Goal: Task Accomplishment & Management: Manage account settings

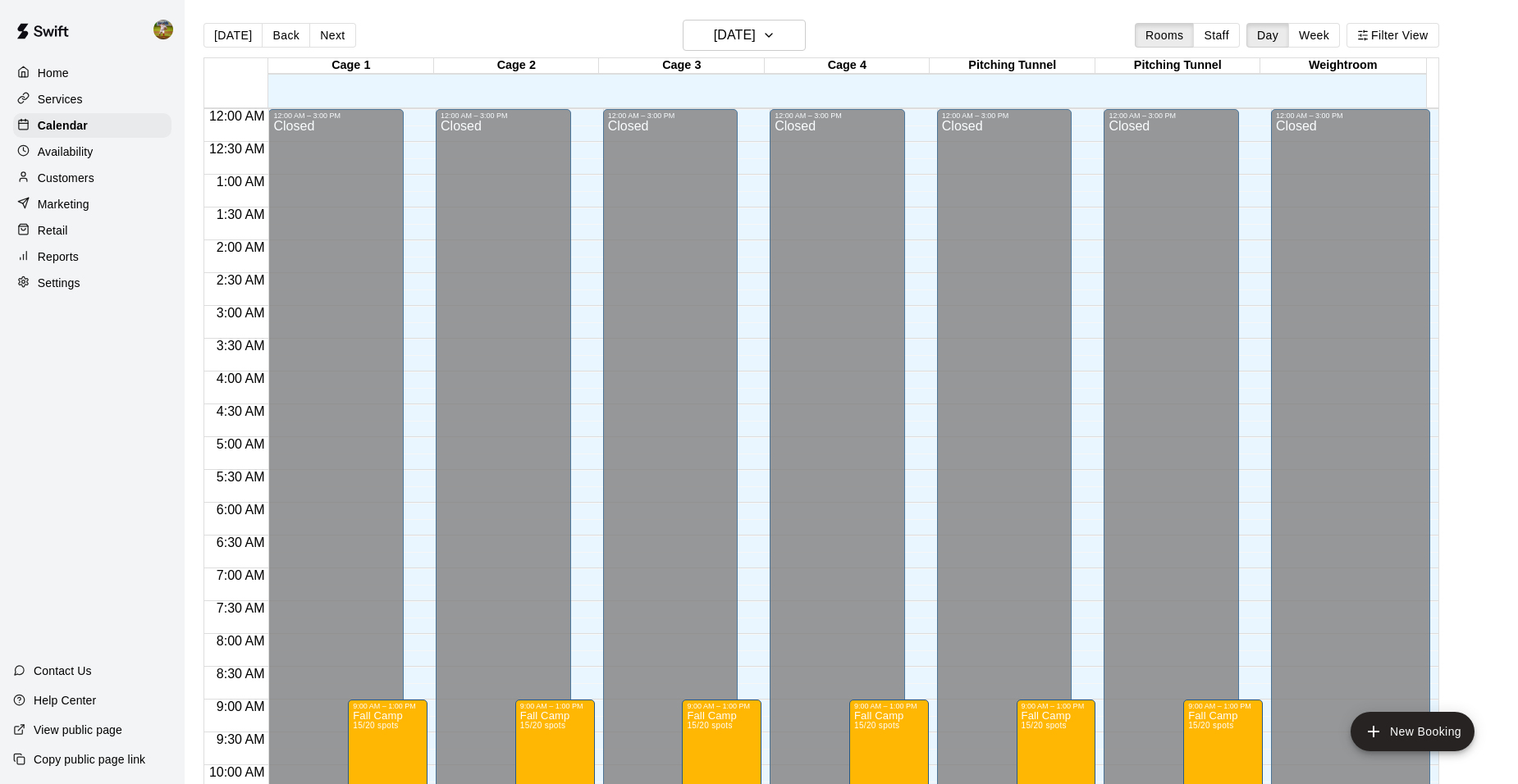
scroll to position [882, 0]
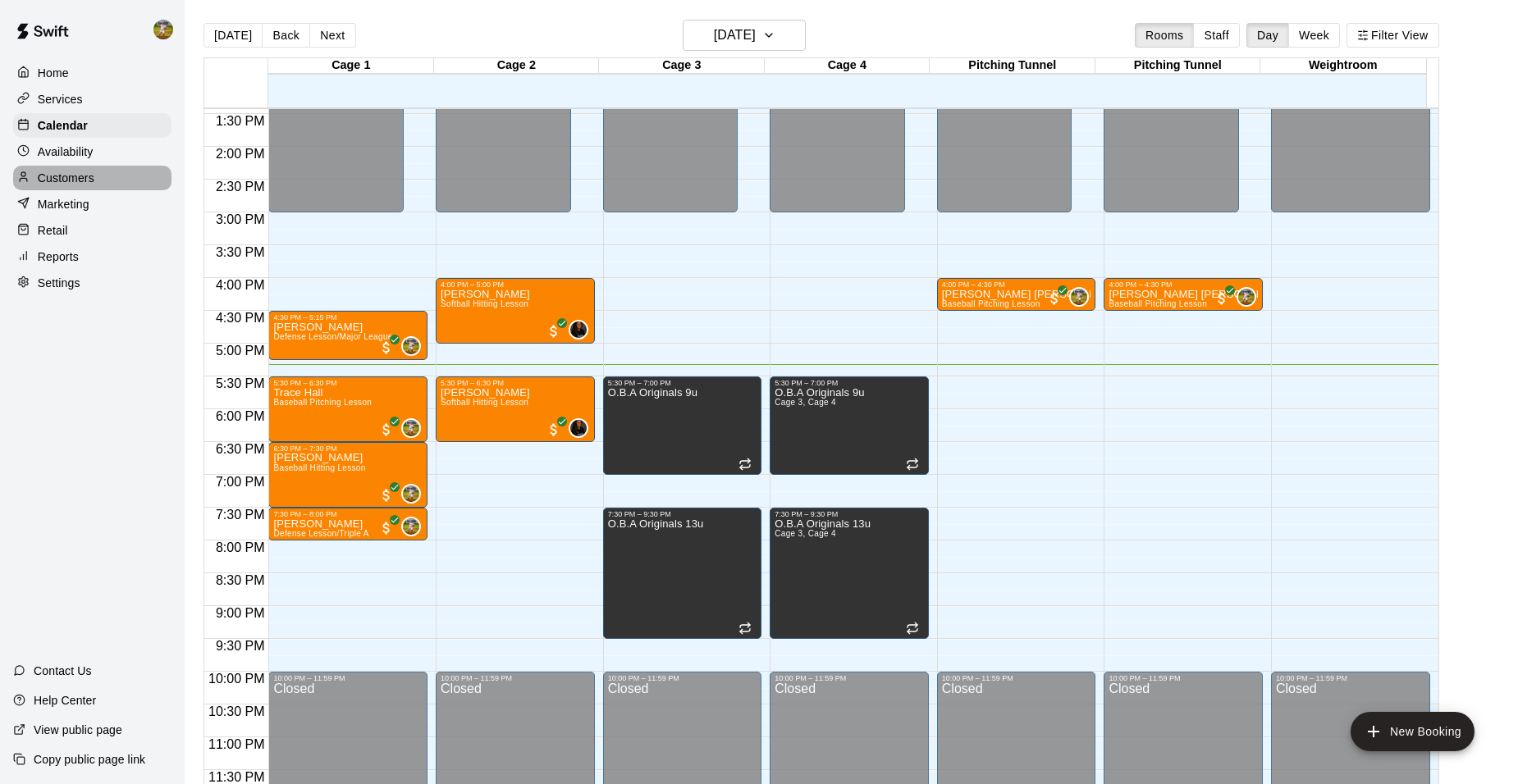
click at [96, 177] on div "Customers" at bounding box center [92, 177] width 159 height 25
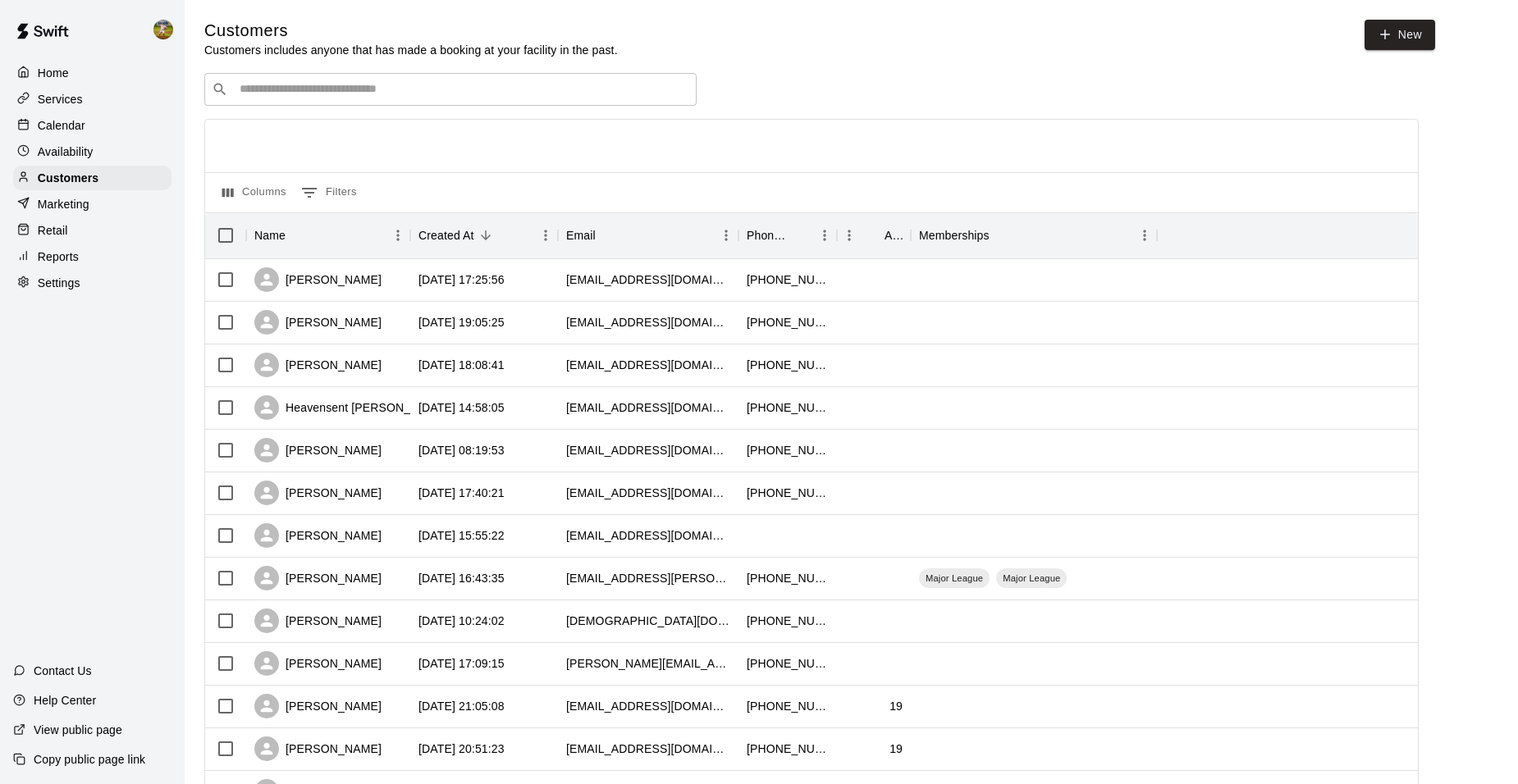
click at [371, 90] on input "Search customers by name or email" at bounding box center [461, 89] width 454 height 16
click at [91, 127] on div "Calendar" at bounding box center [92, 125] width 159 height 25
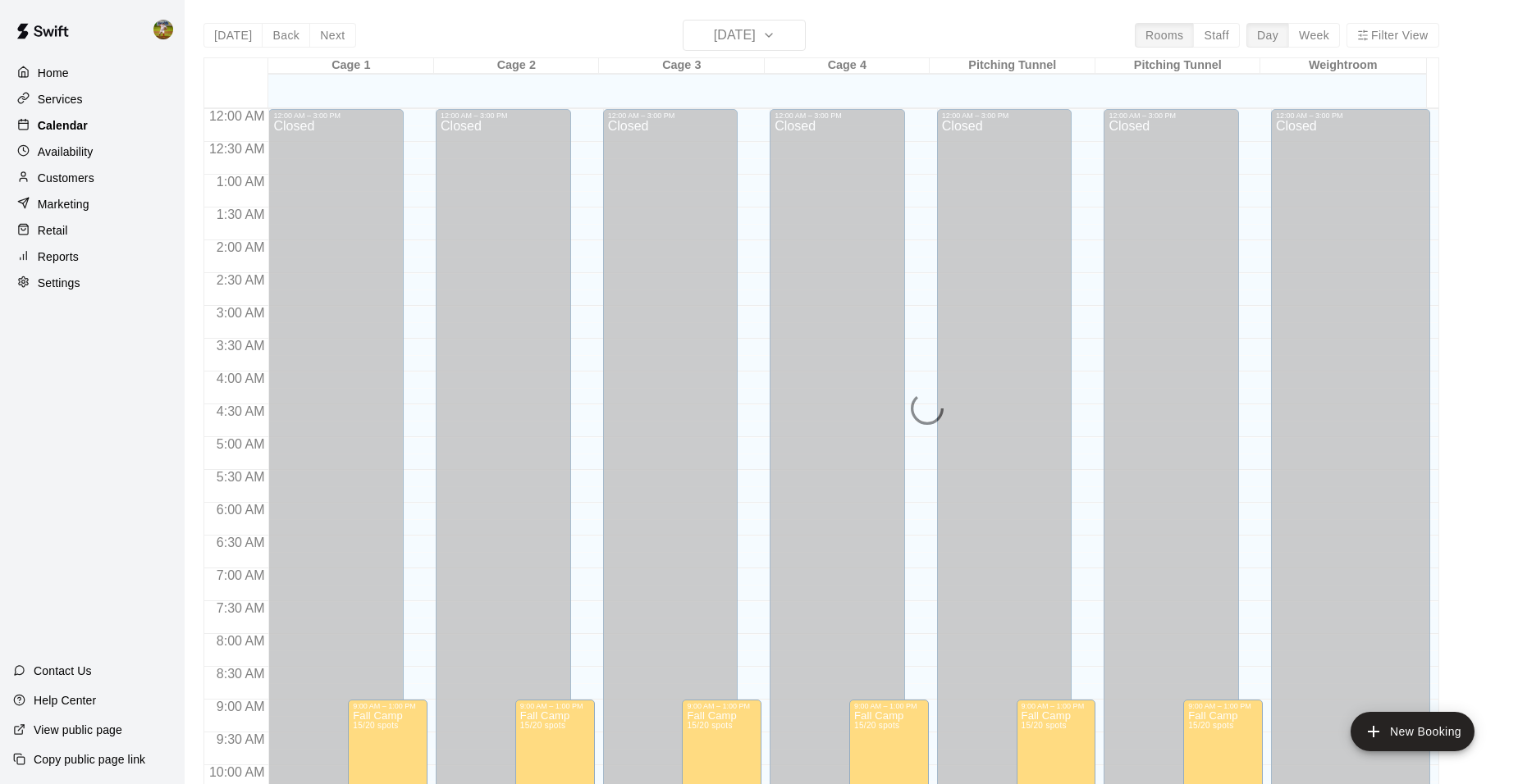
scroll to position [831, 0]
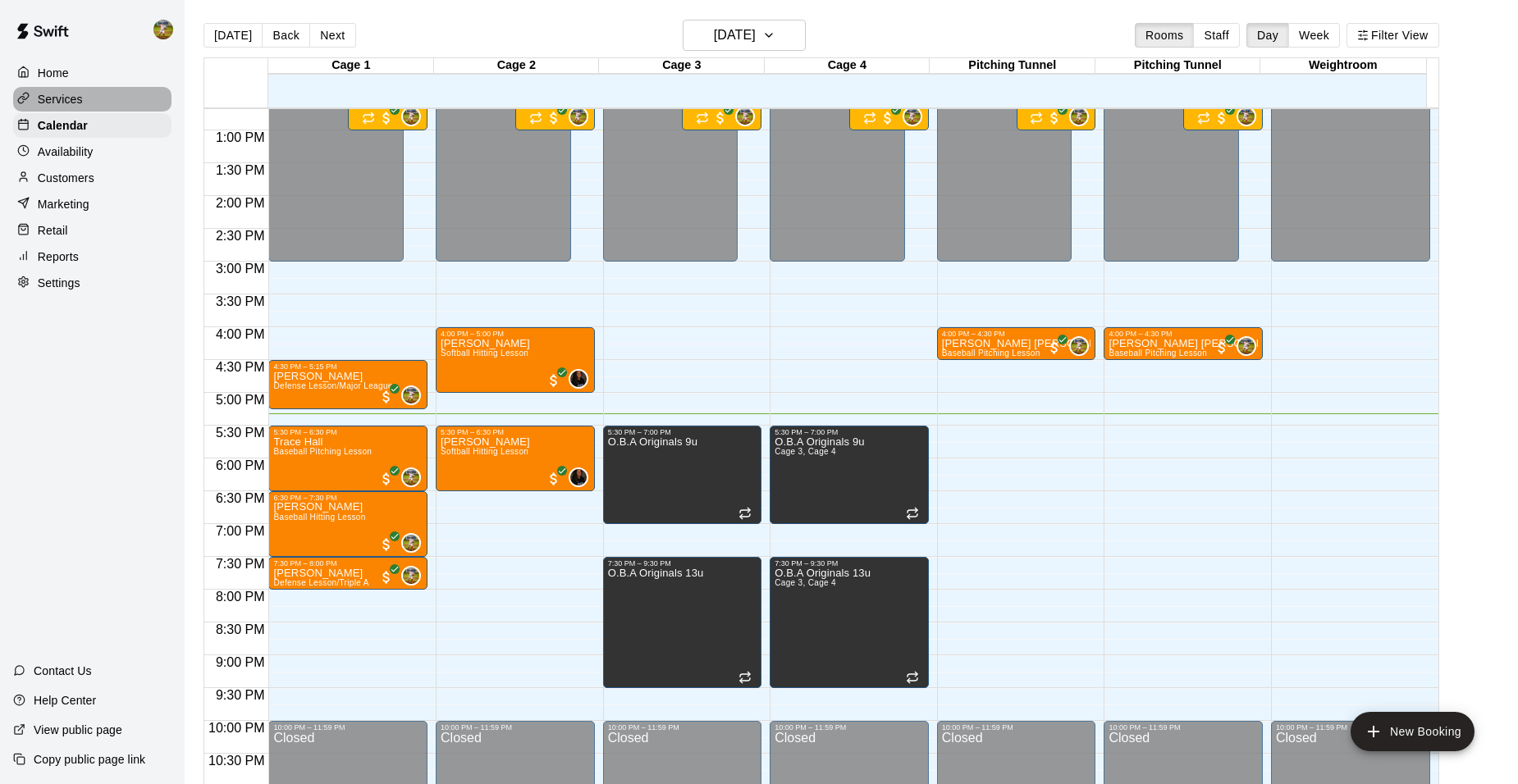
click at [80, 101] on p "Services" at bounding box center [60, 99] width 45 height 16
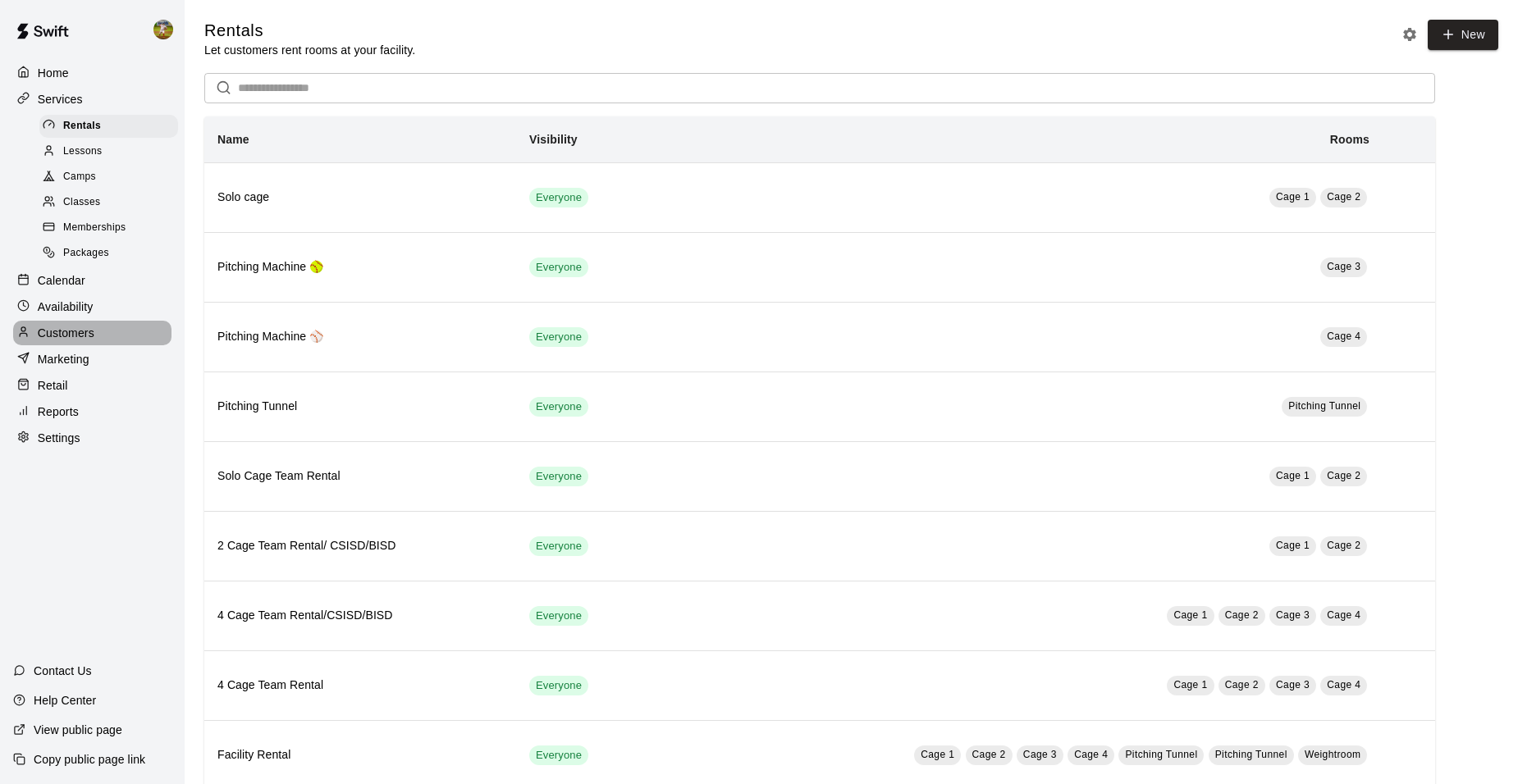
click at [93, 335] on p "Customers" at bounding box center [66, 333] width 57 height 16
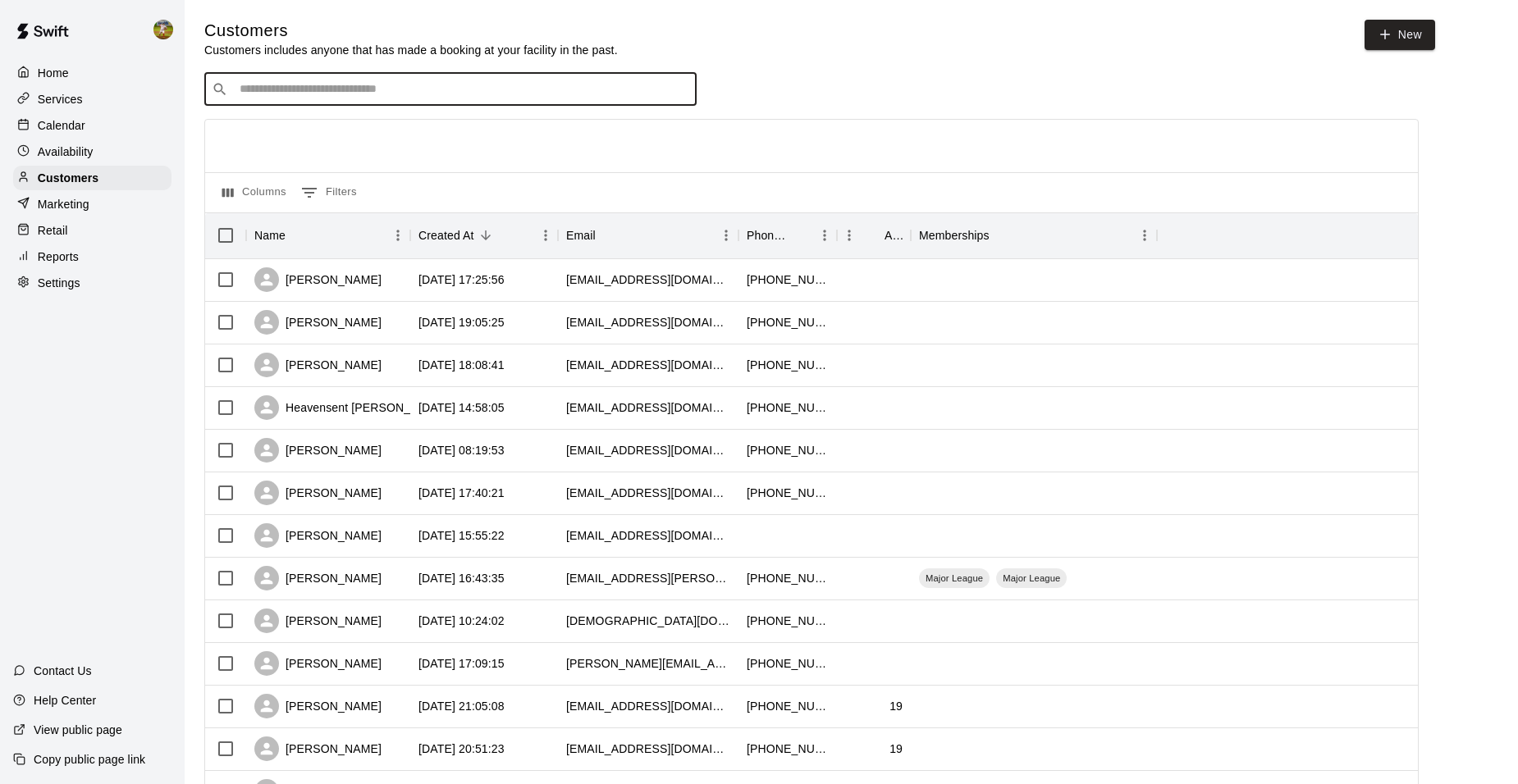
click at [290, 94] on input "Search customers by name or email" at bounding box center [461, 89] width 454 height 16
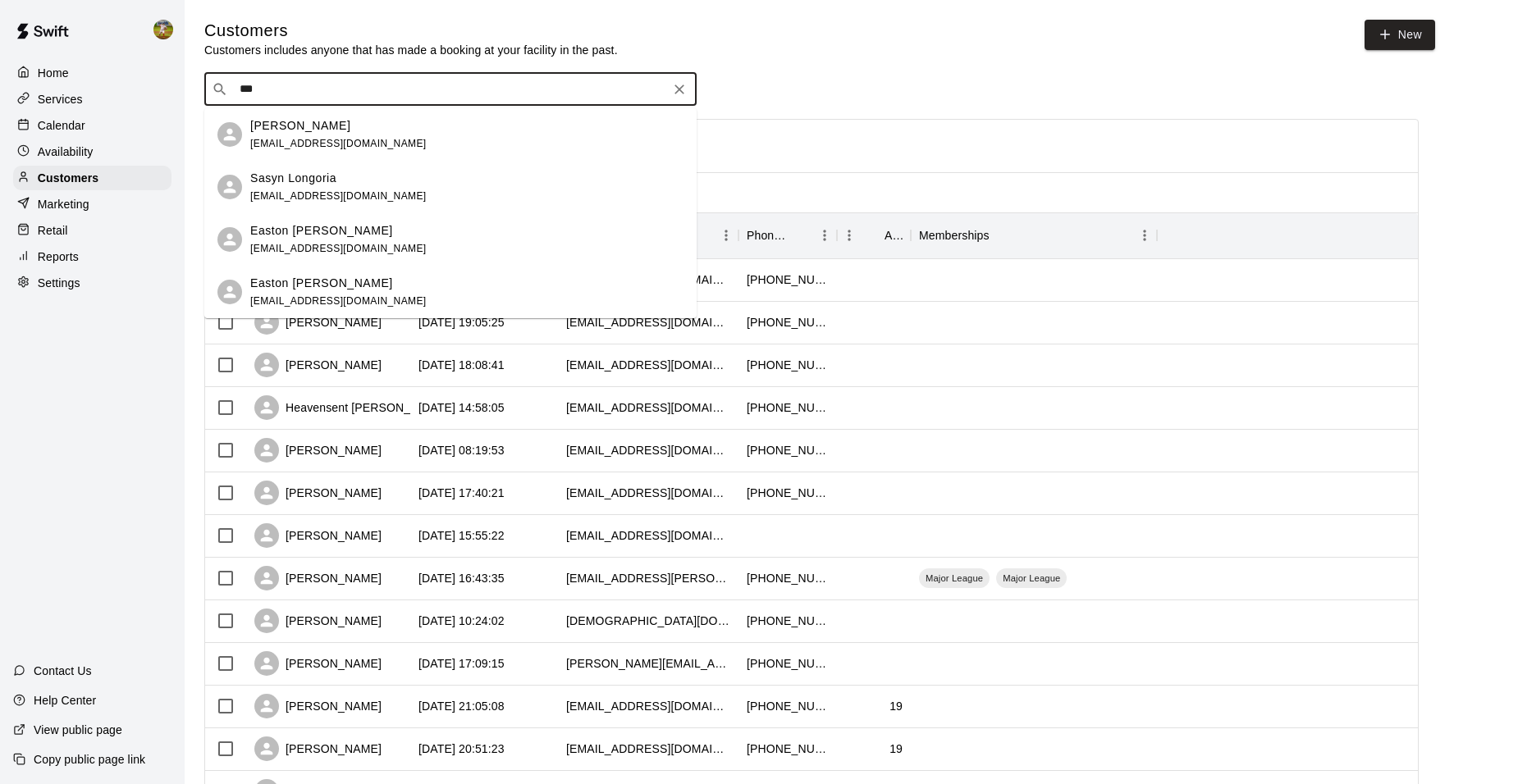
type input "***"
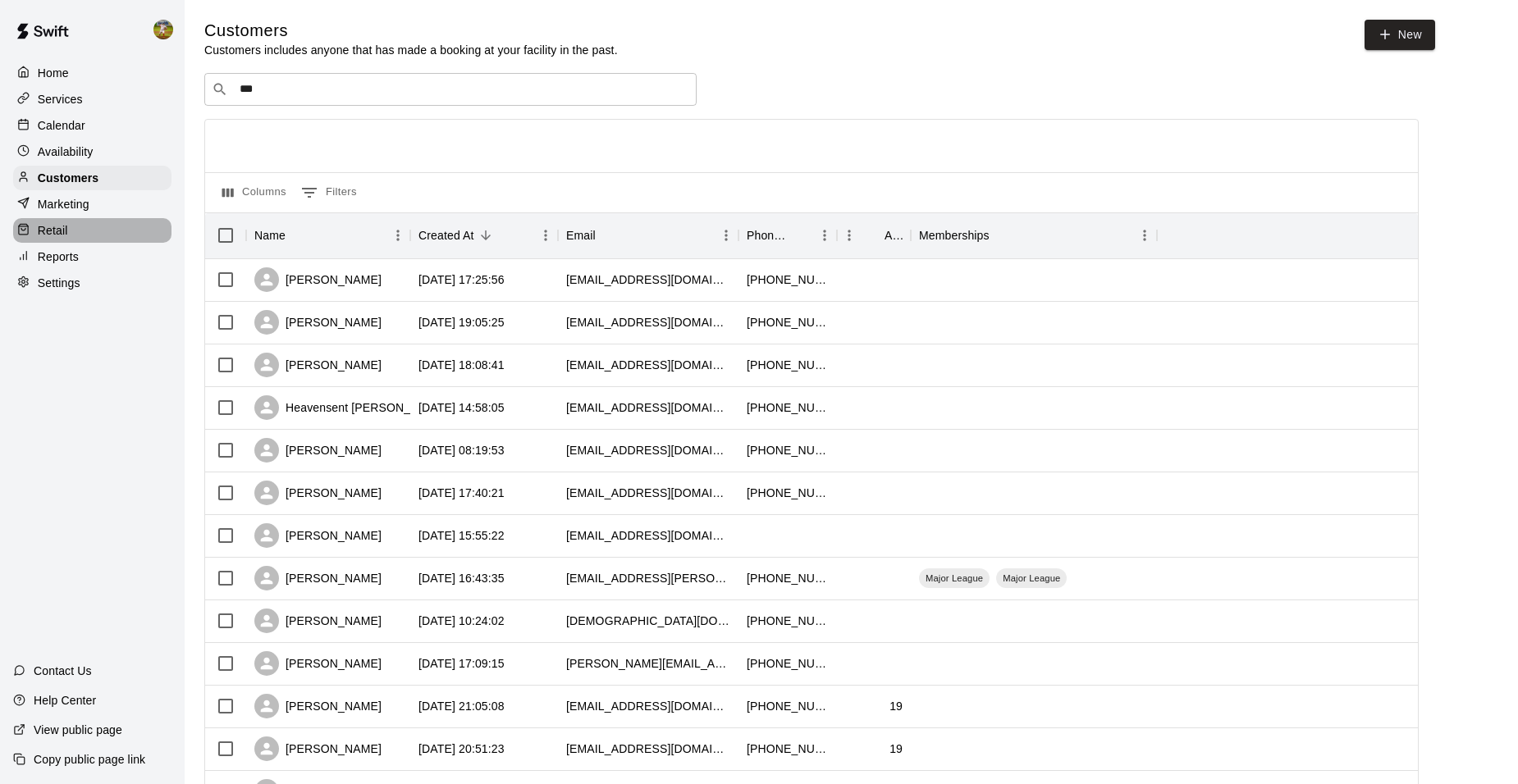
click at [97, 238] on div "Retail" at bounding box center [92, 230] width 159 height 25
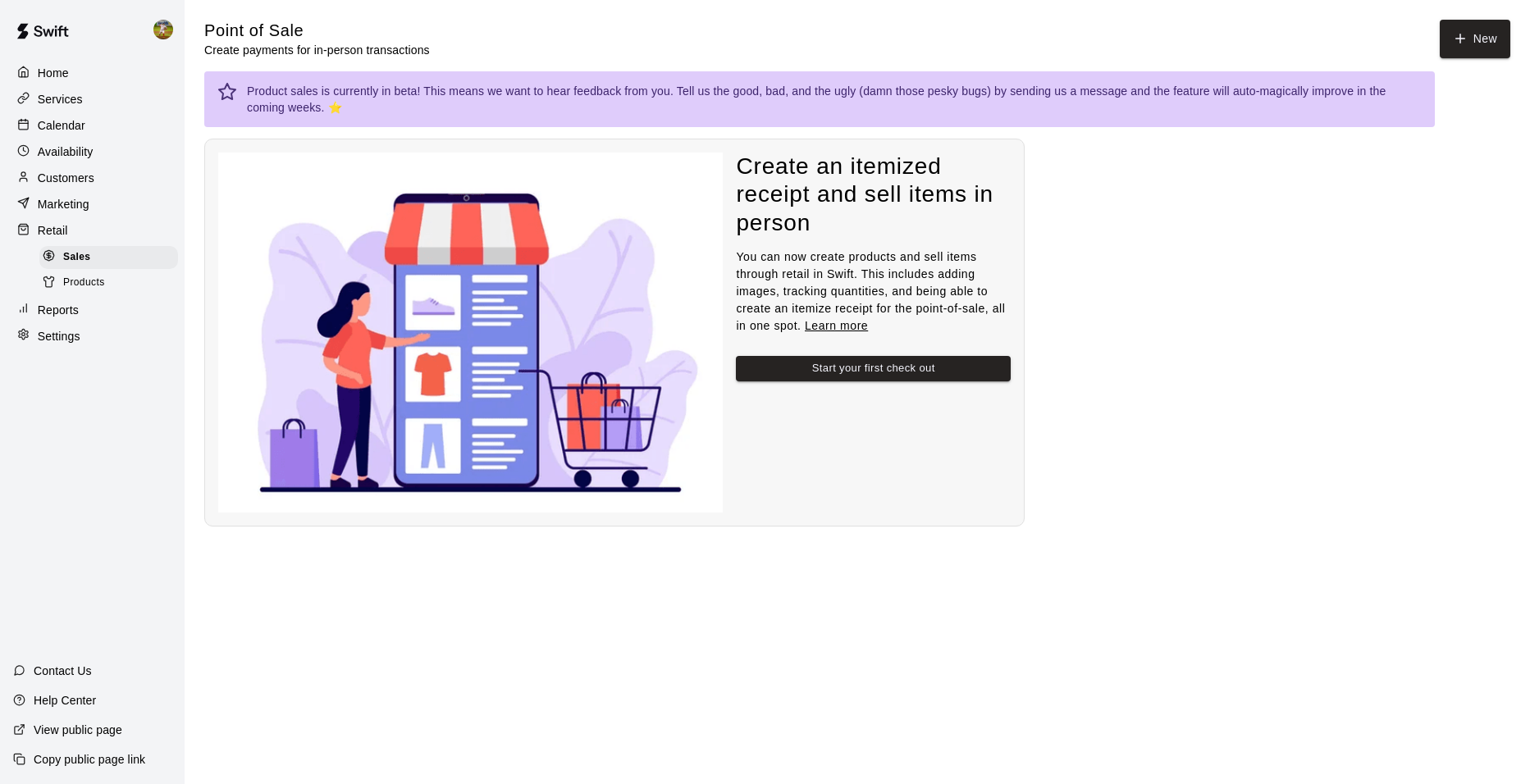
click at [57, 74] on p "Home" at bounding box center [53, 72] width 31 height 16
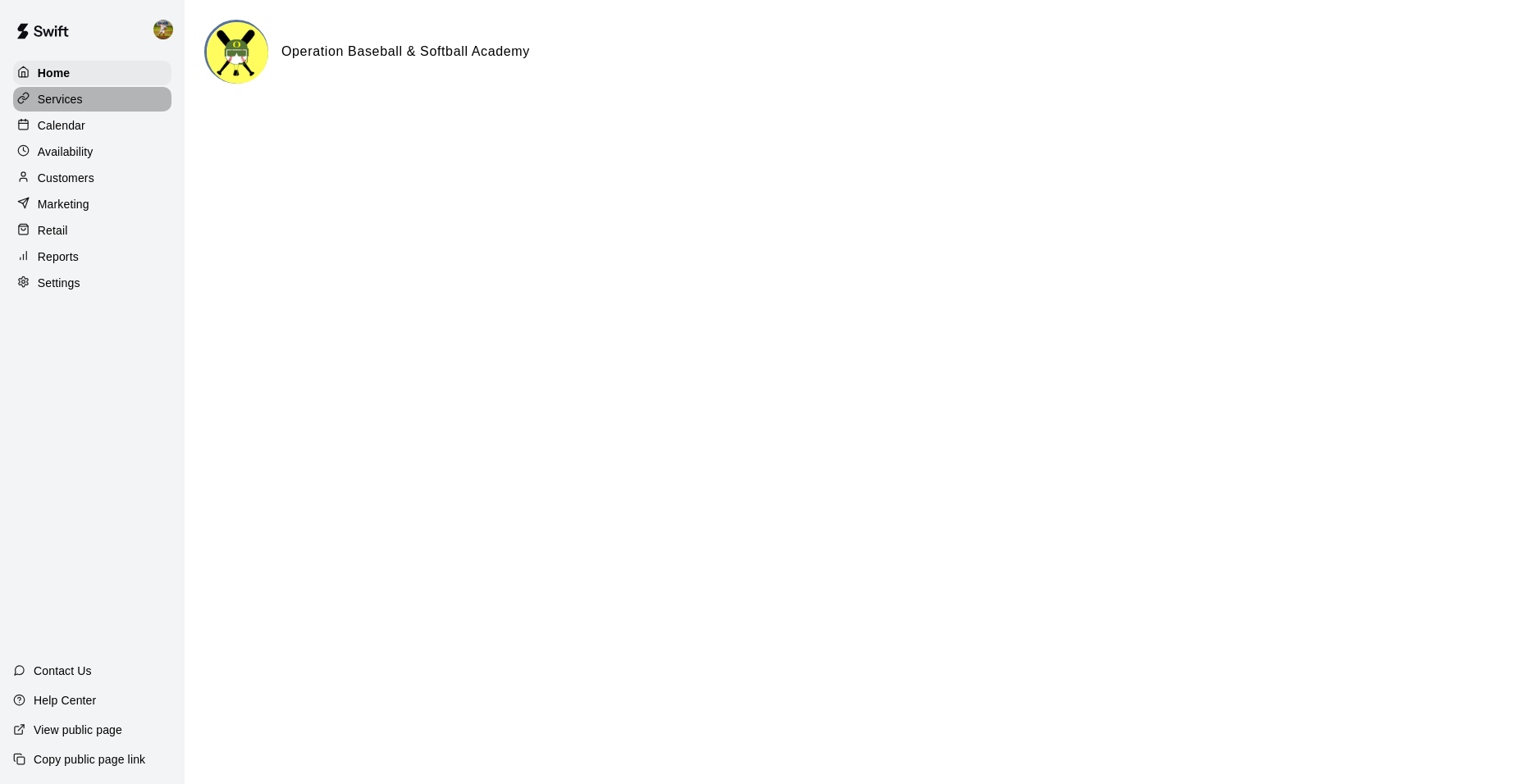
click at [59, 103] on p "Services" at bounding box center [60, 99] width 45 height 16
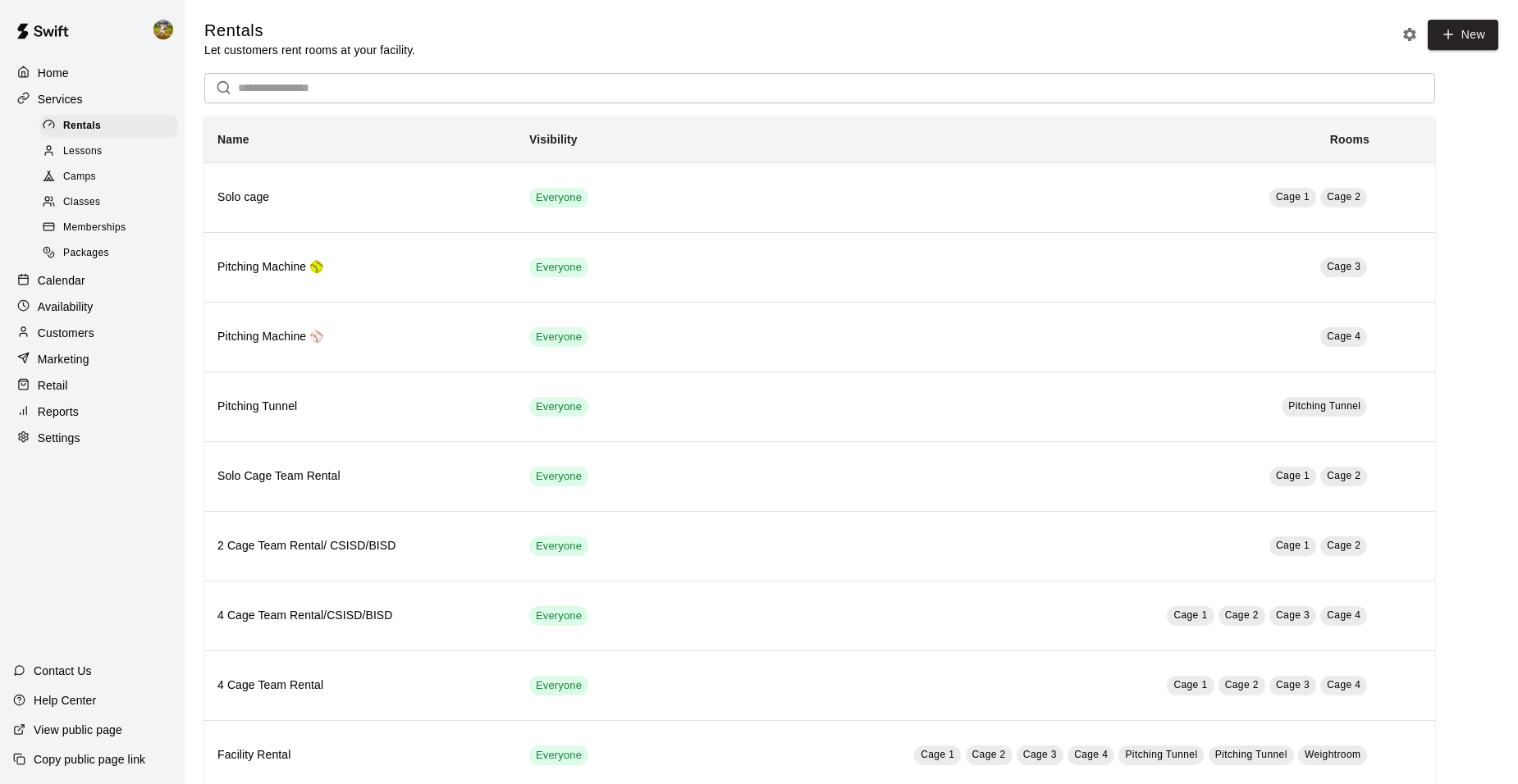
click at [139, 230] on div "Memberships" at bounding box center [109, 227] width 139 height 23
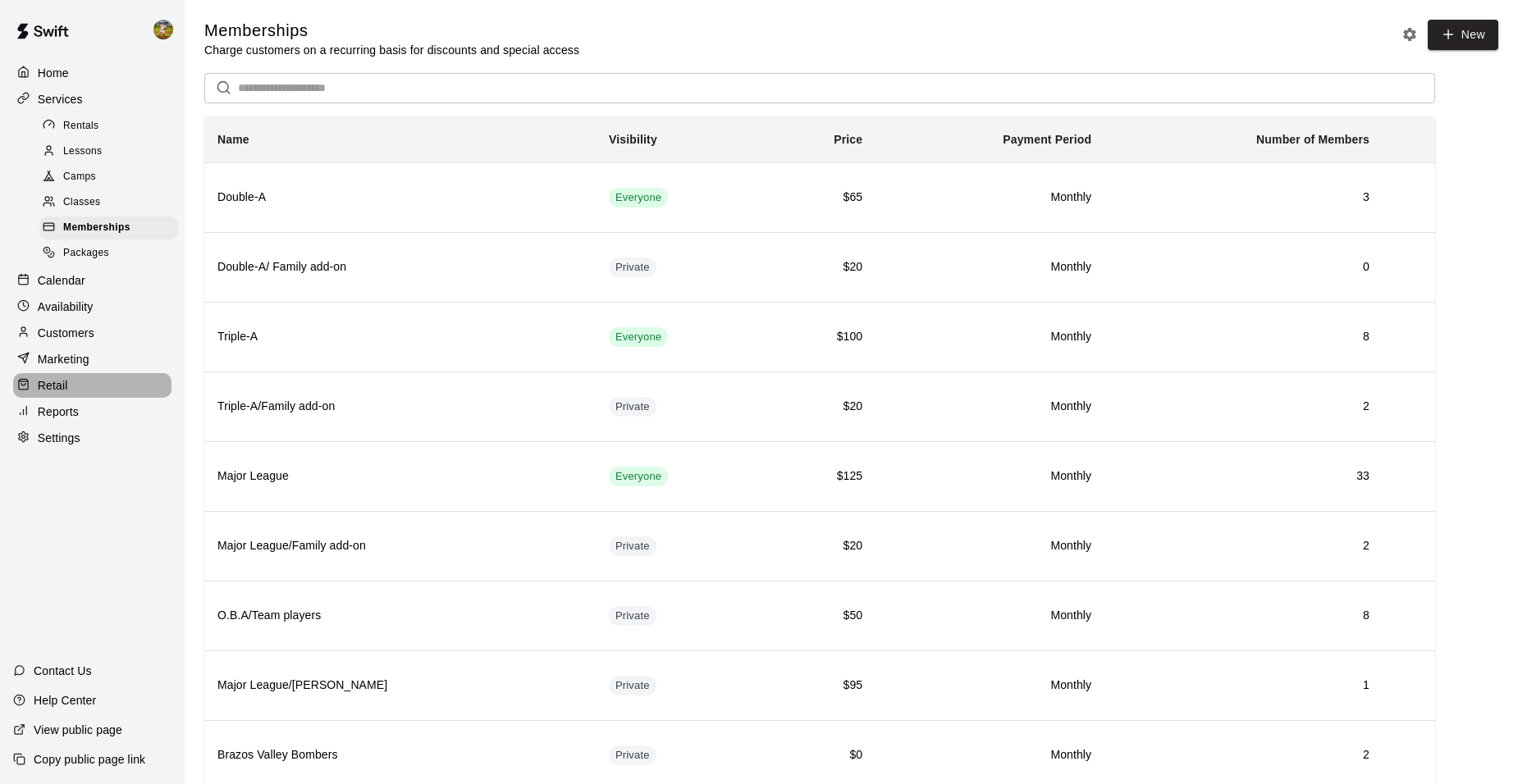
click at [110, 398] on div "Retail" at bounding box center [92, 385] width 159 height 25
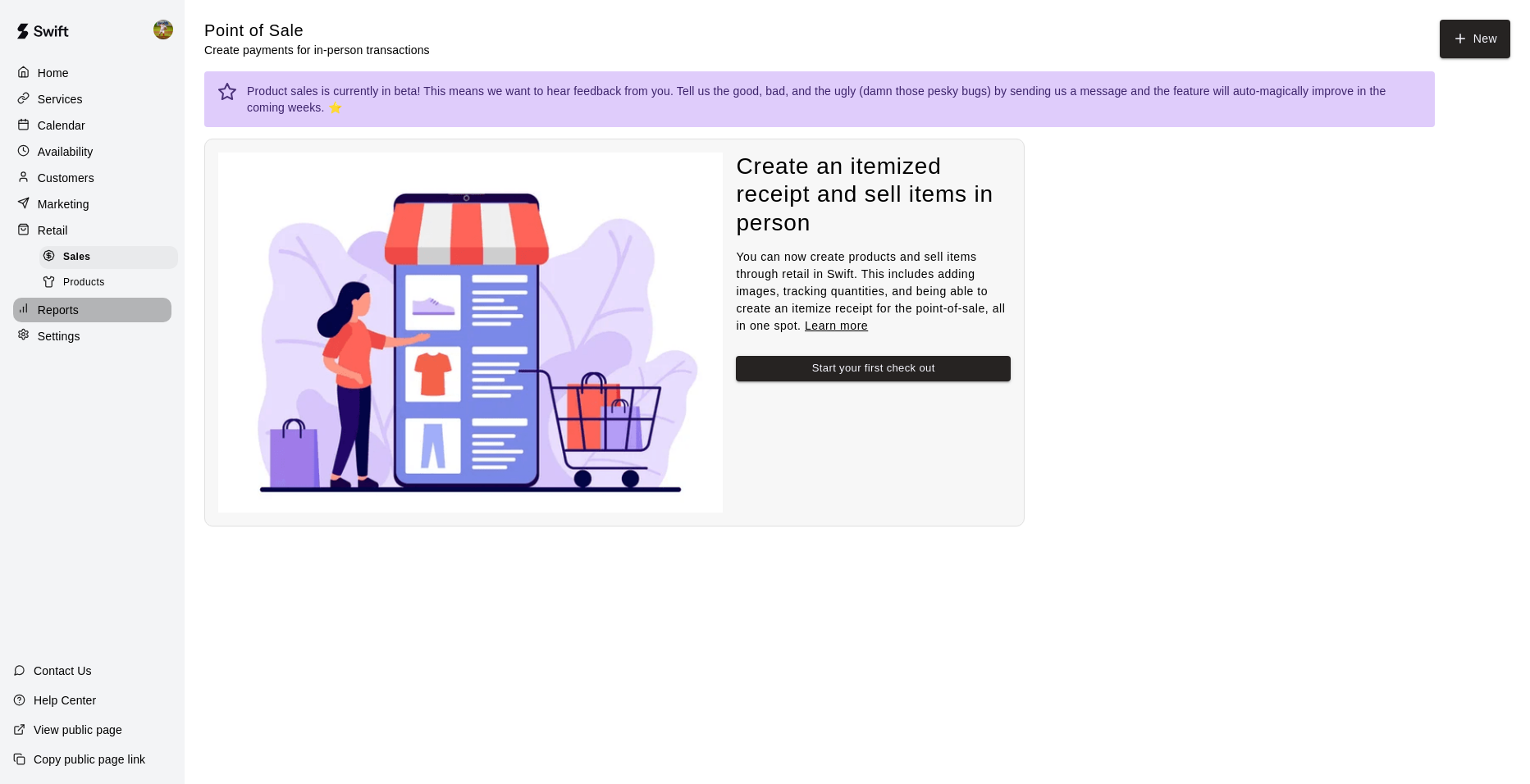
click at [83, 319] on div "Reports" at bounding box center [92, 310] width 159 height 25
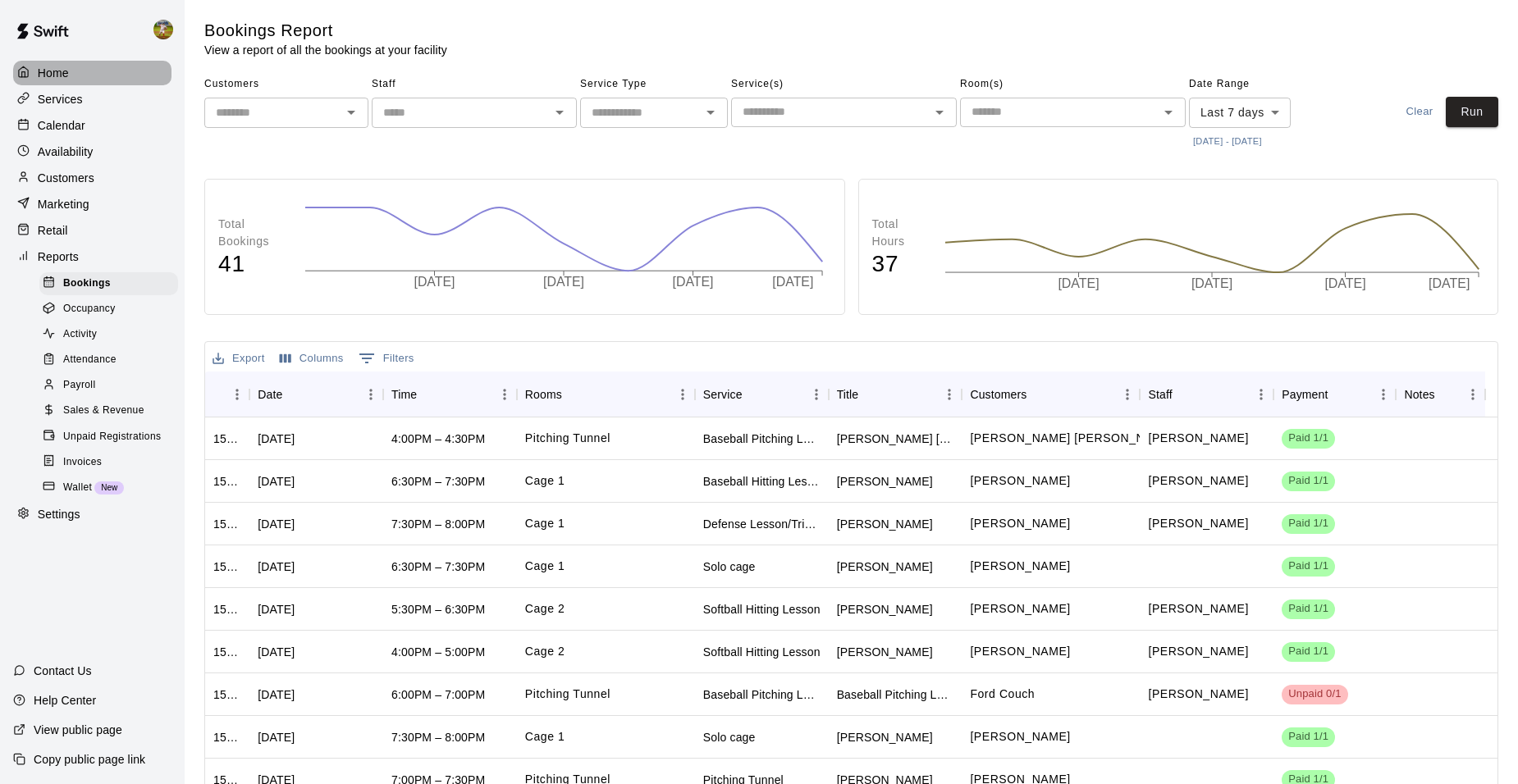
click at [76, 74] on div "Home" at bounding box center [92, 72] width 159 height 25
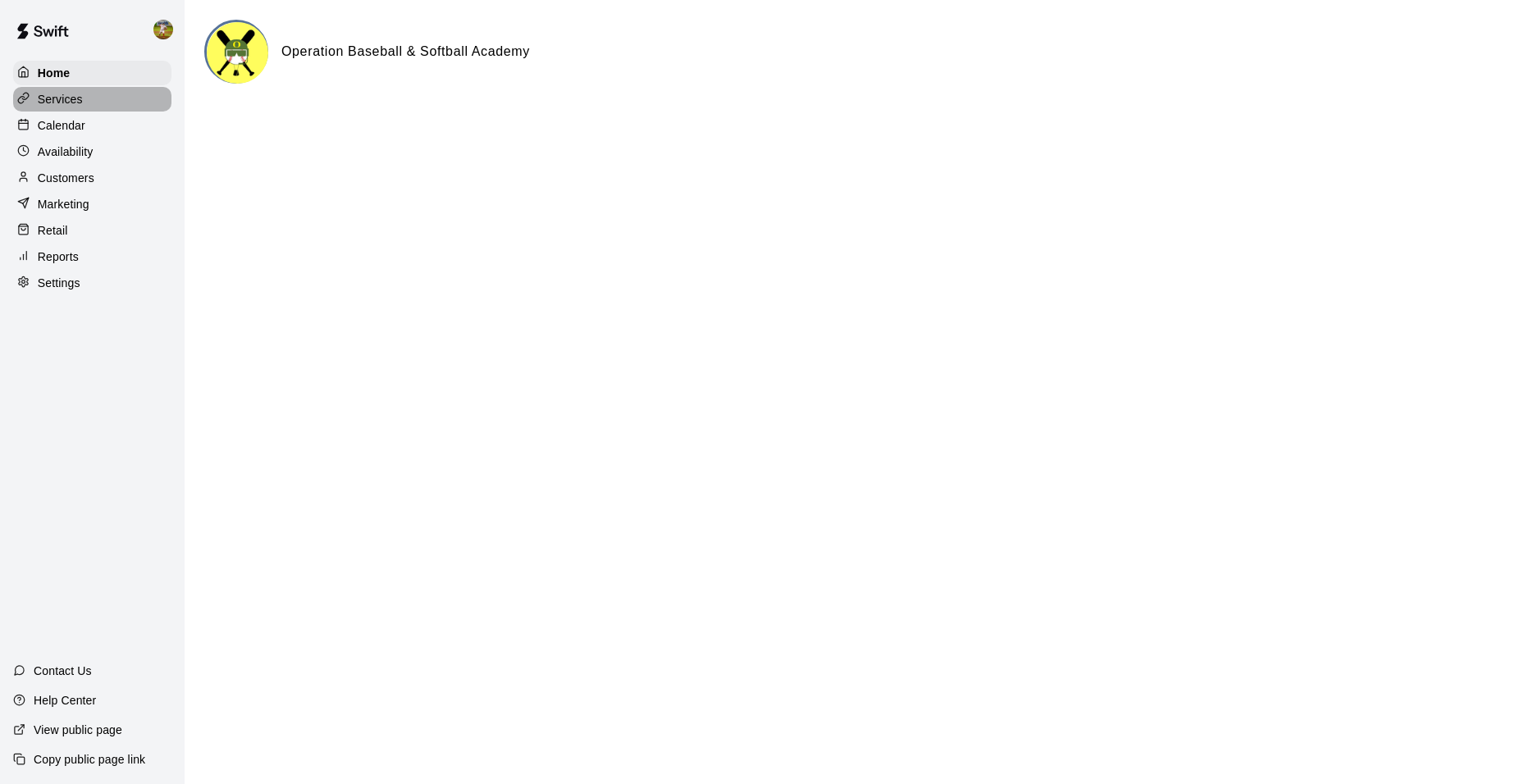
click at [80, 106] on p "Services" at bounding box center [60, 99] width 45 height 16
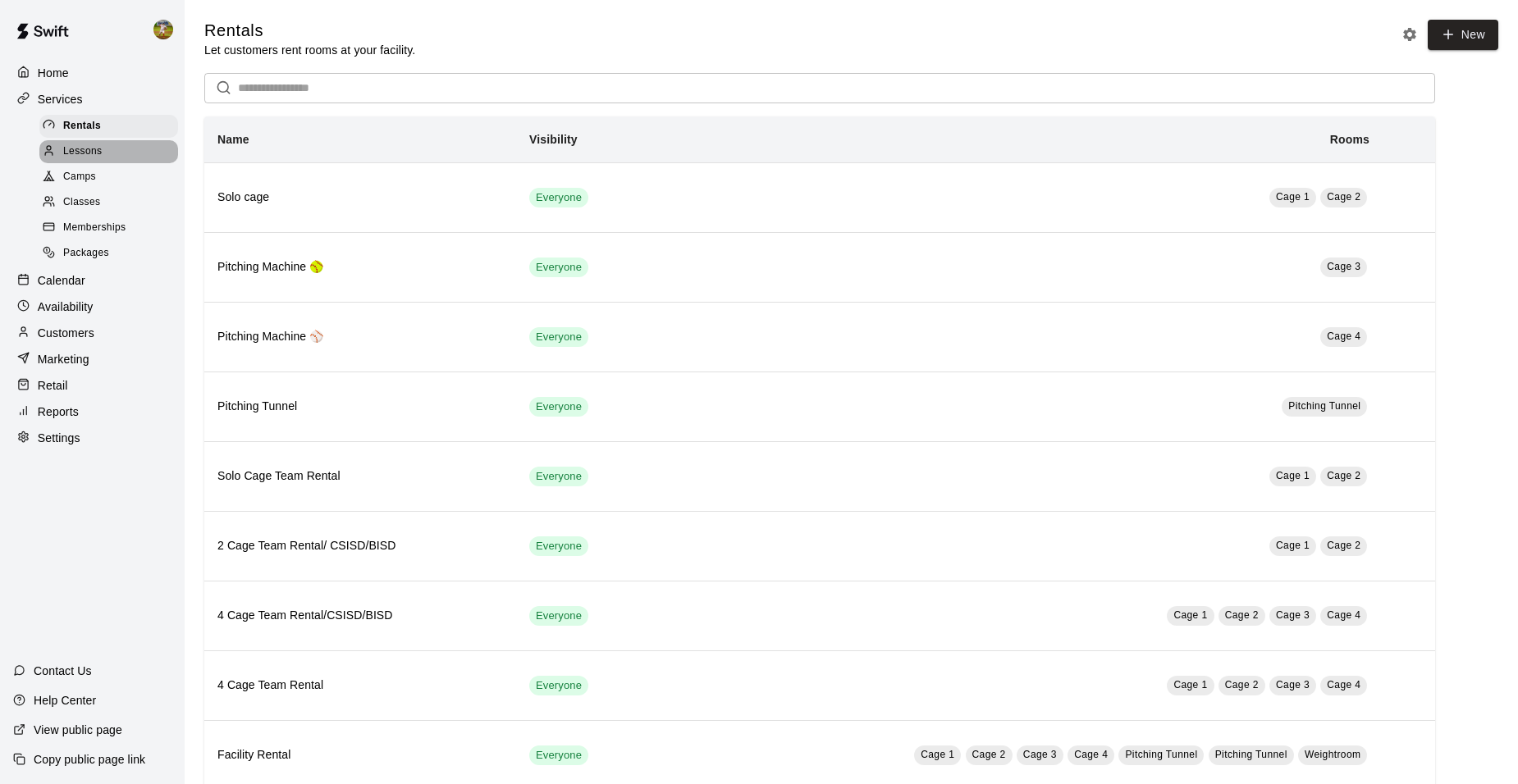
click at [107, 155] on div "Lessons" at bounding box center [109, 152] width 139 height 23
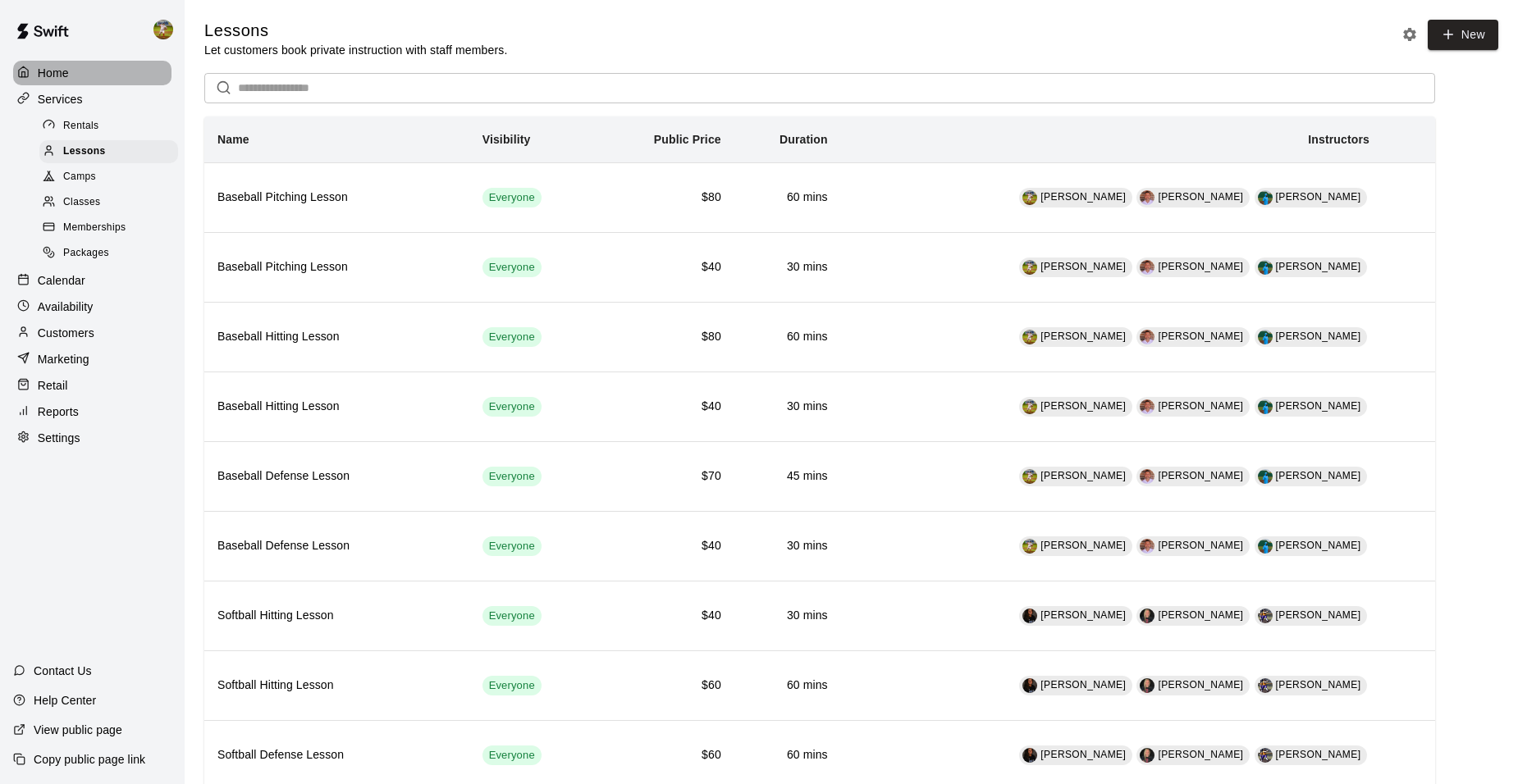
click at [78, 71] on div "Home" at bounding box center [92, 72] width 159 height 25
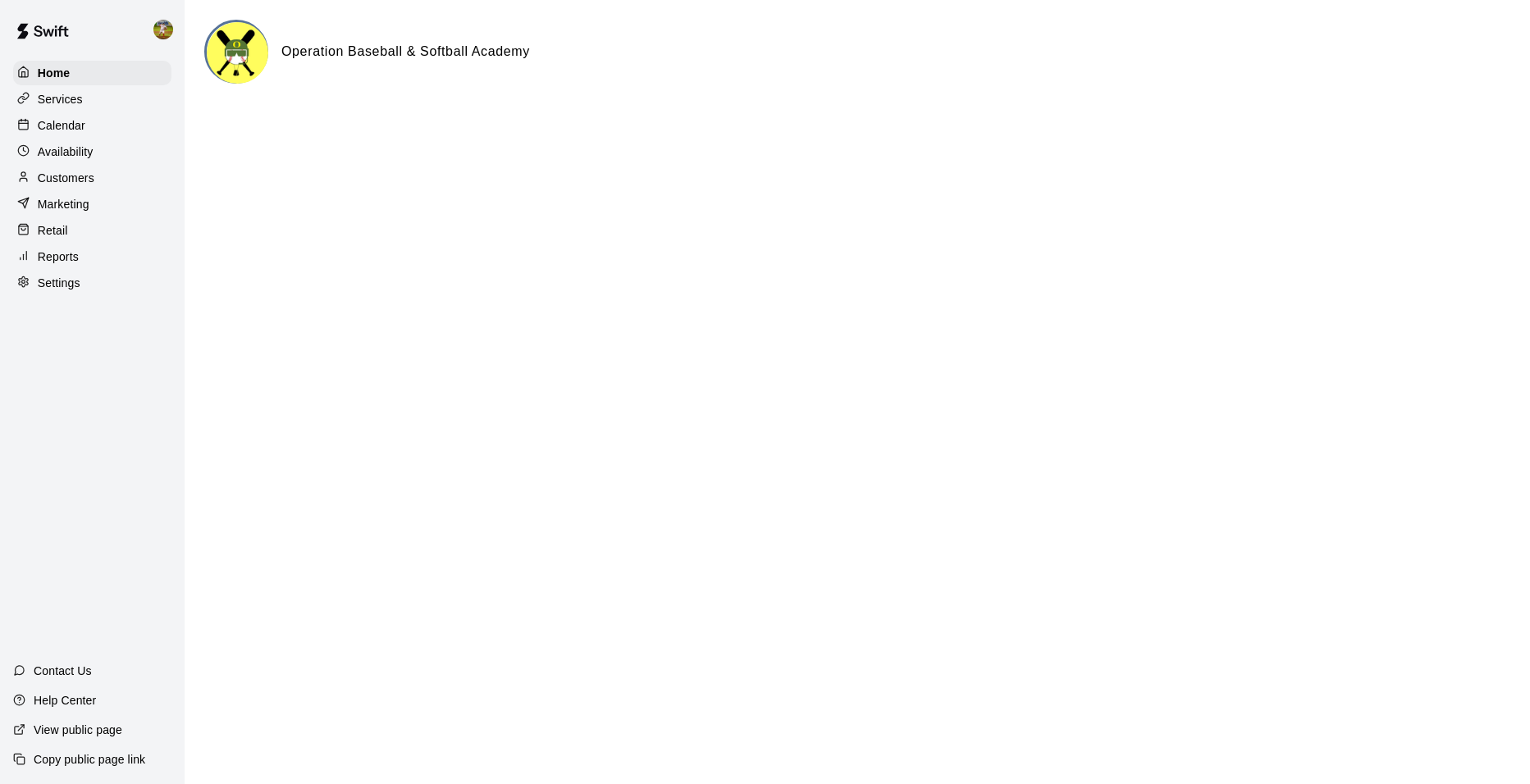
click at [81, 178] on p "Customers" at bounding box center [66, 177] width 57 height 16
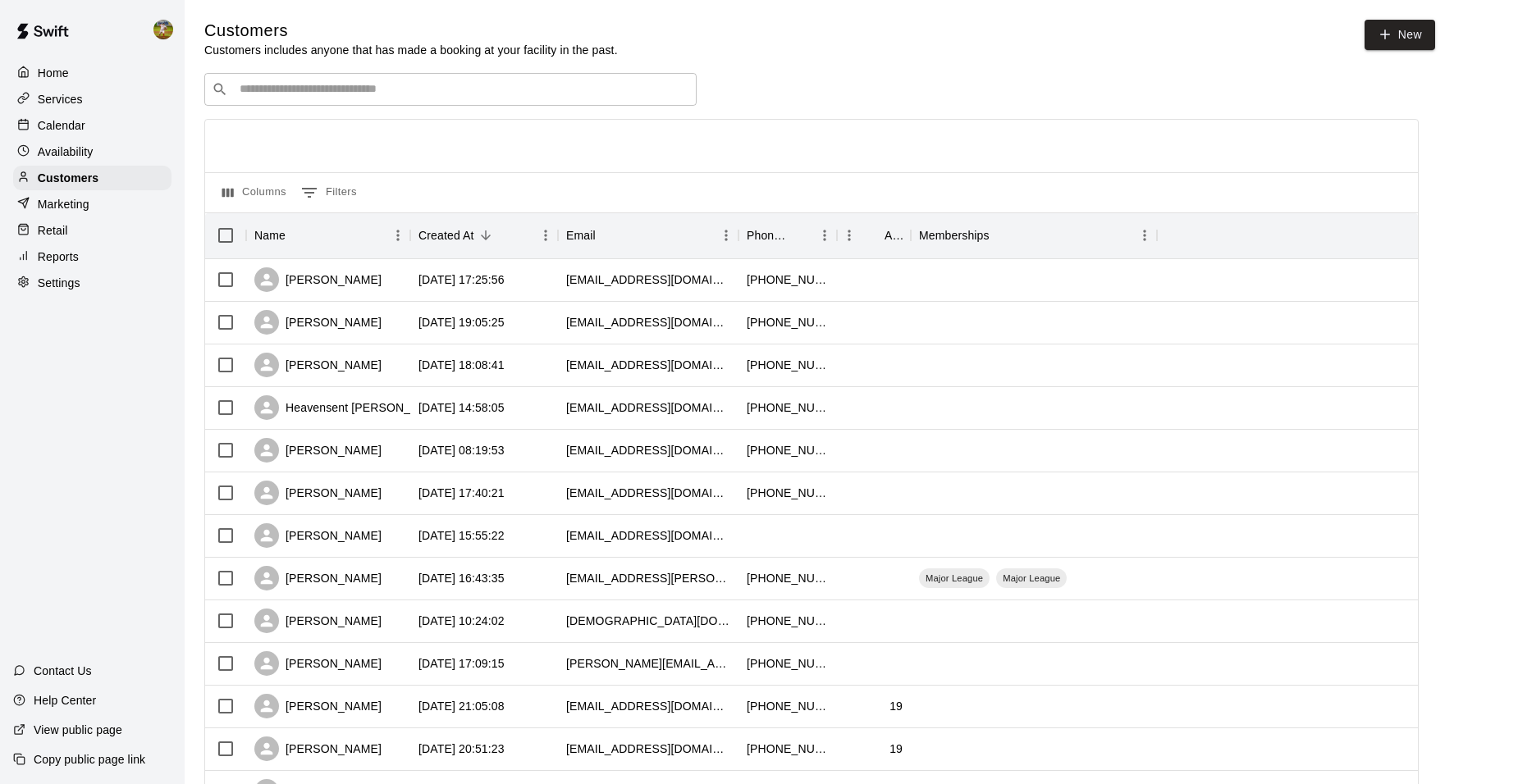
click at [284, 94] on input "Search customers by name or email" at bounding box center [461, 89] width 454 height 16
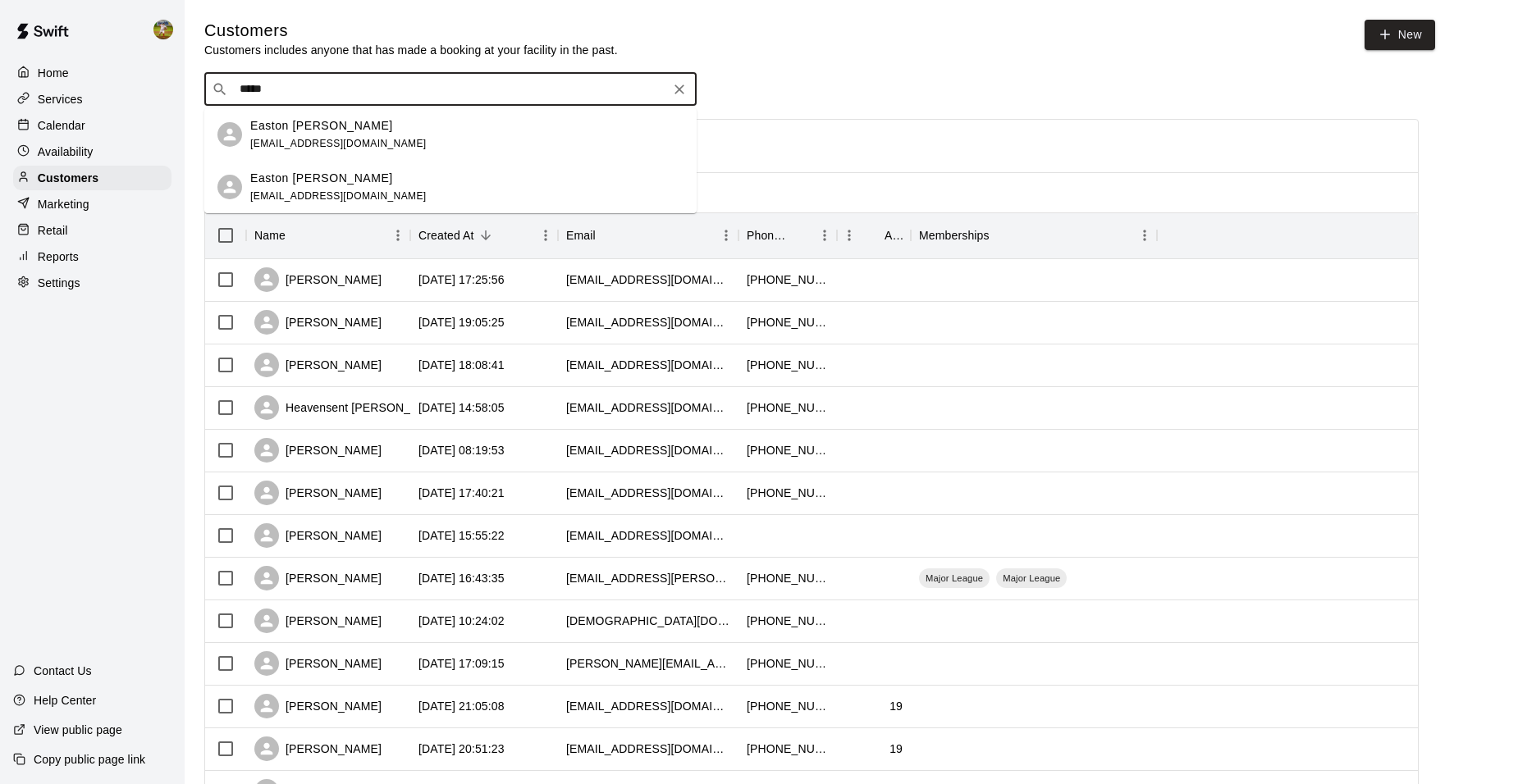
type input "******"
click at [312, 129] on p "Easton [PERSON_NAME]" at bounding box center [322, 126] width 143 height 17
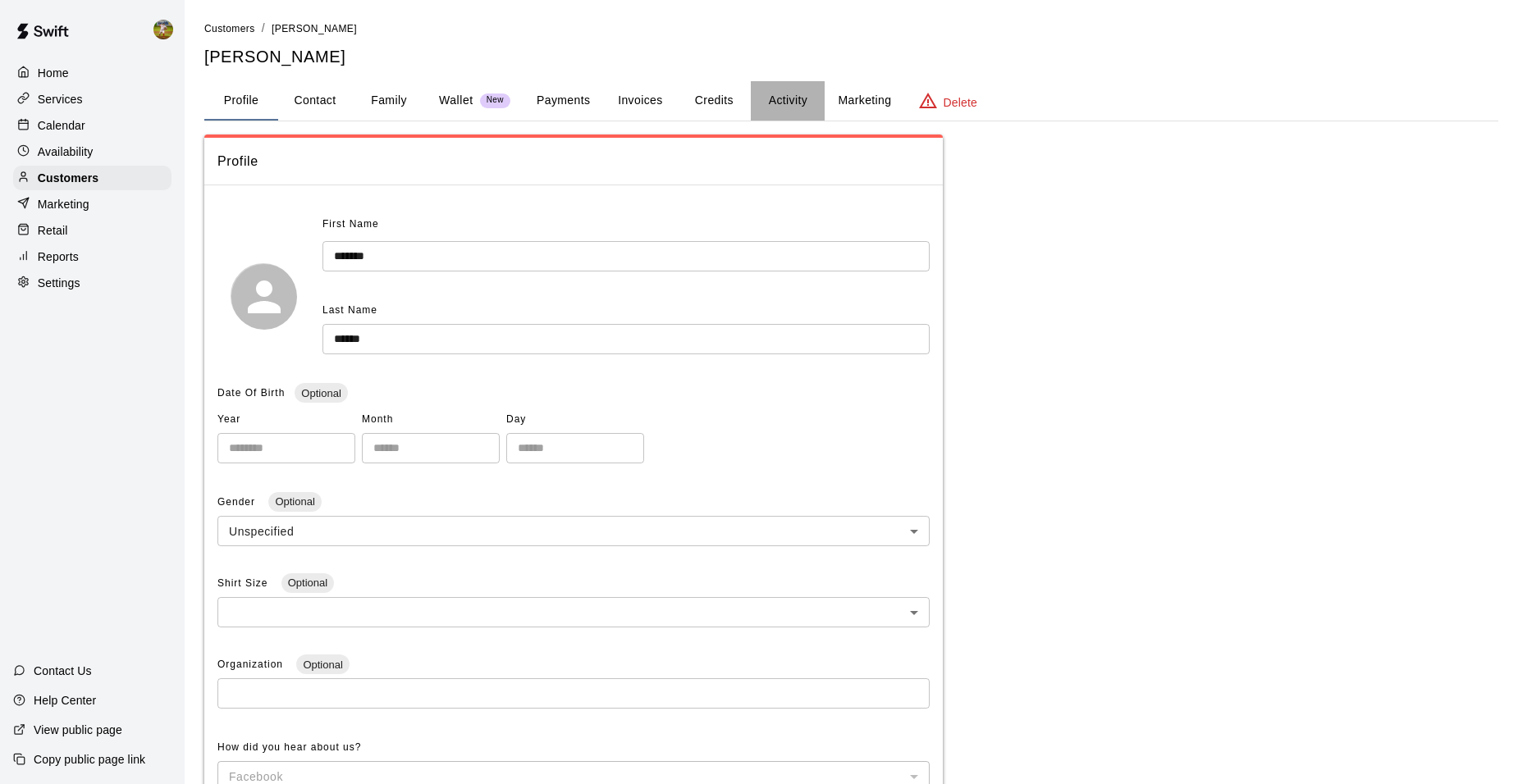
click at [776, 103] on button "Activity" at bounding box center [788, 101] width 74 height 40
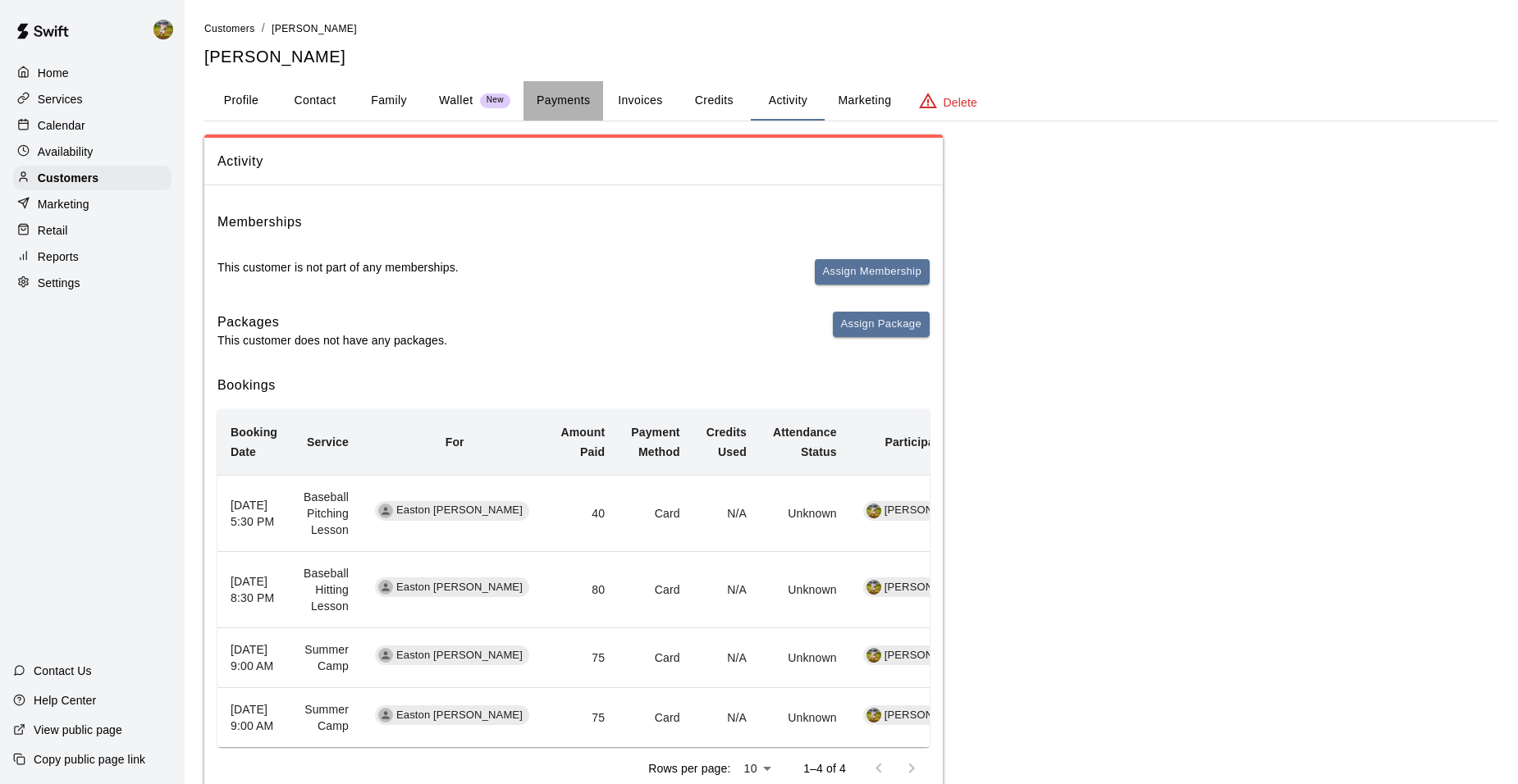
click at [565, 95] on button "Payments" at bounding box center [563, 101] width 79 height 40
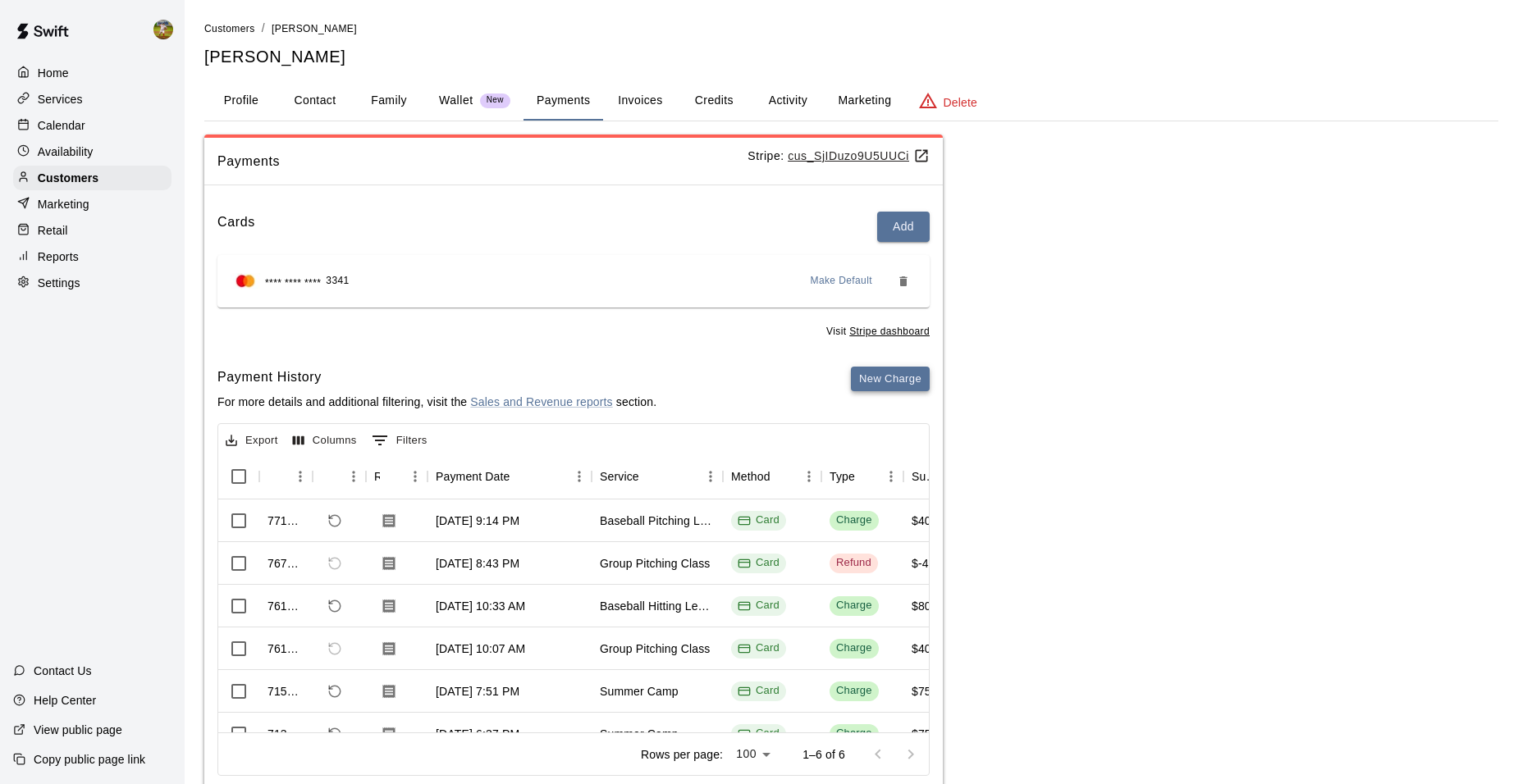
click at [890, 382] on button "New Charge" at bounding box center [890, 380] width 78 height 26
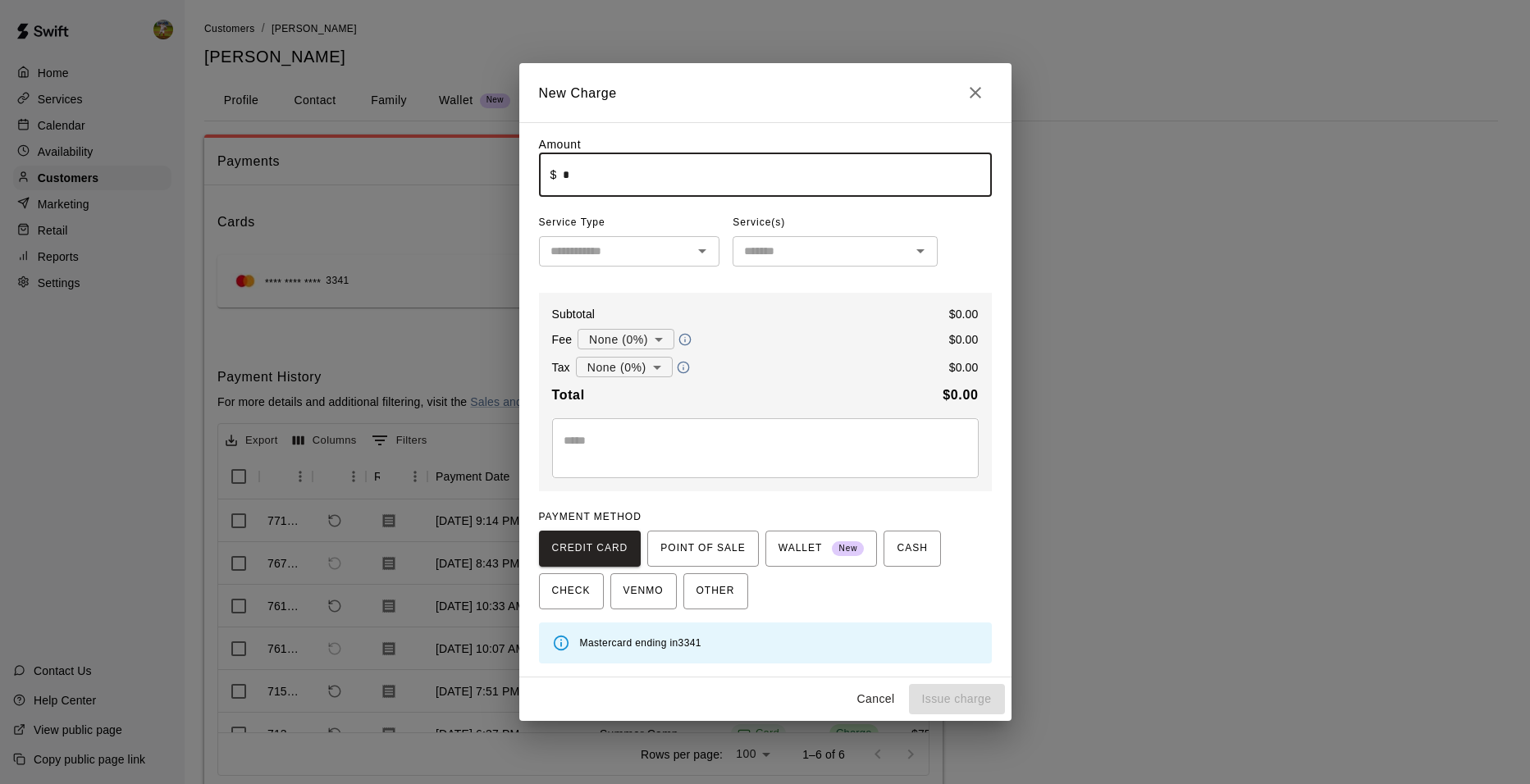
click at [696, 179] on input "*" at bounding box center [777, 175] width 428 height 43
type input "****"
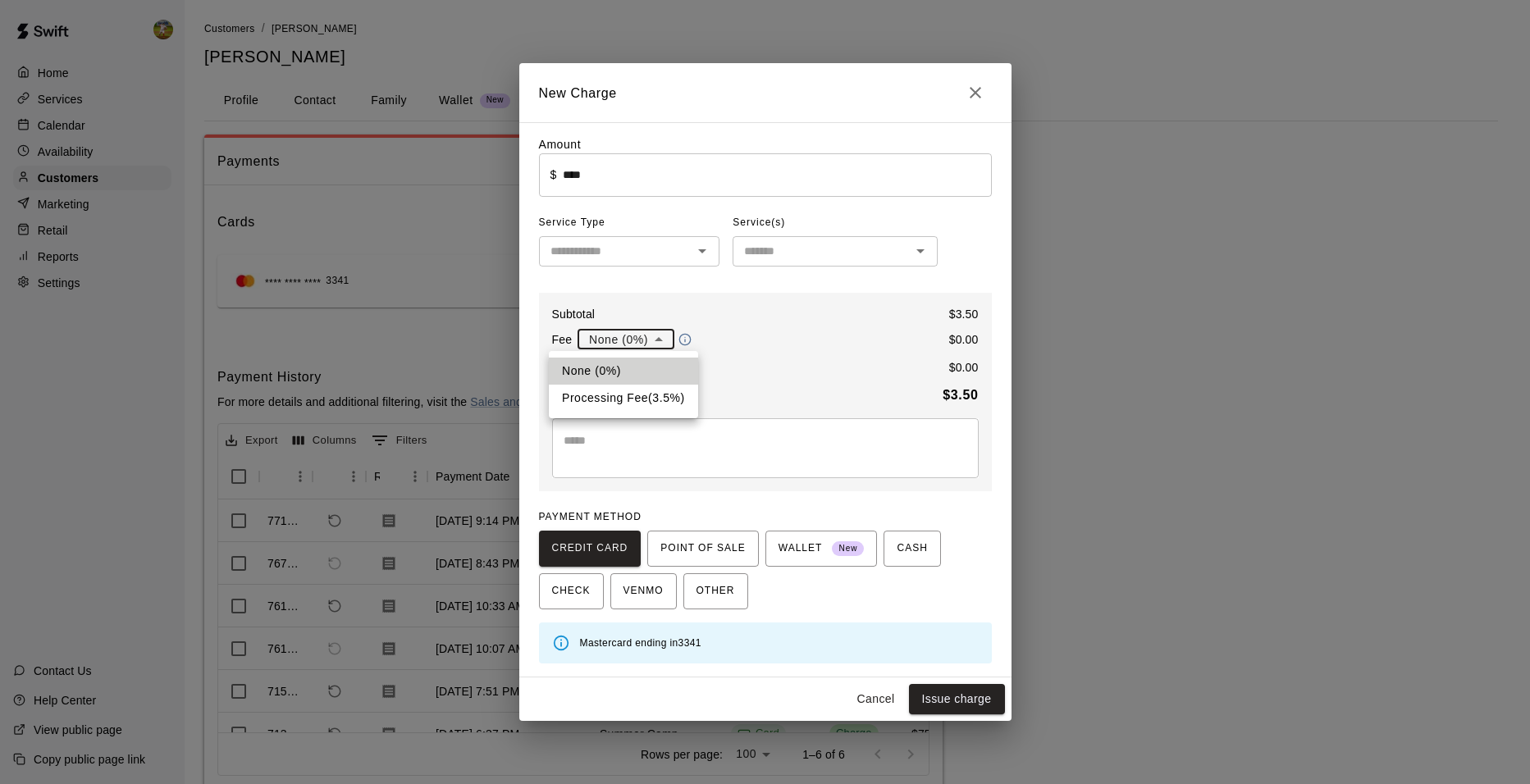
click at [651, 342] on body "Home Services Calendar Availability Customers Marketing Retail Reports Settings…" at bounding box center [765, 414] width 1530 height 828
click at [639, 397] on li "Processing Fee ( 3.5 % )" at bounding box center [623, 397] width 149 height 27
type input "**********"
click at [656, 373] on body "Home Services Calendar Availability Customers Marketing Retail Reports Settings…" at bounding box center [765, 414] width 1530 height 828
click at [640, 420] on li "Sales Tax ( 8.25 %)" at bounding box center [622, 426] width 123 height 27
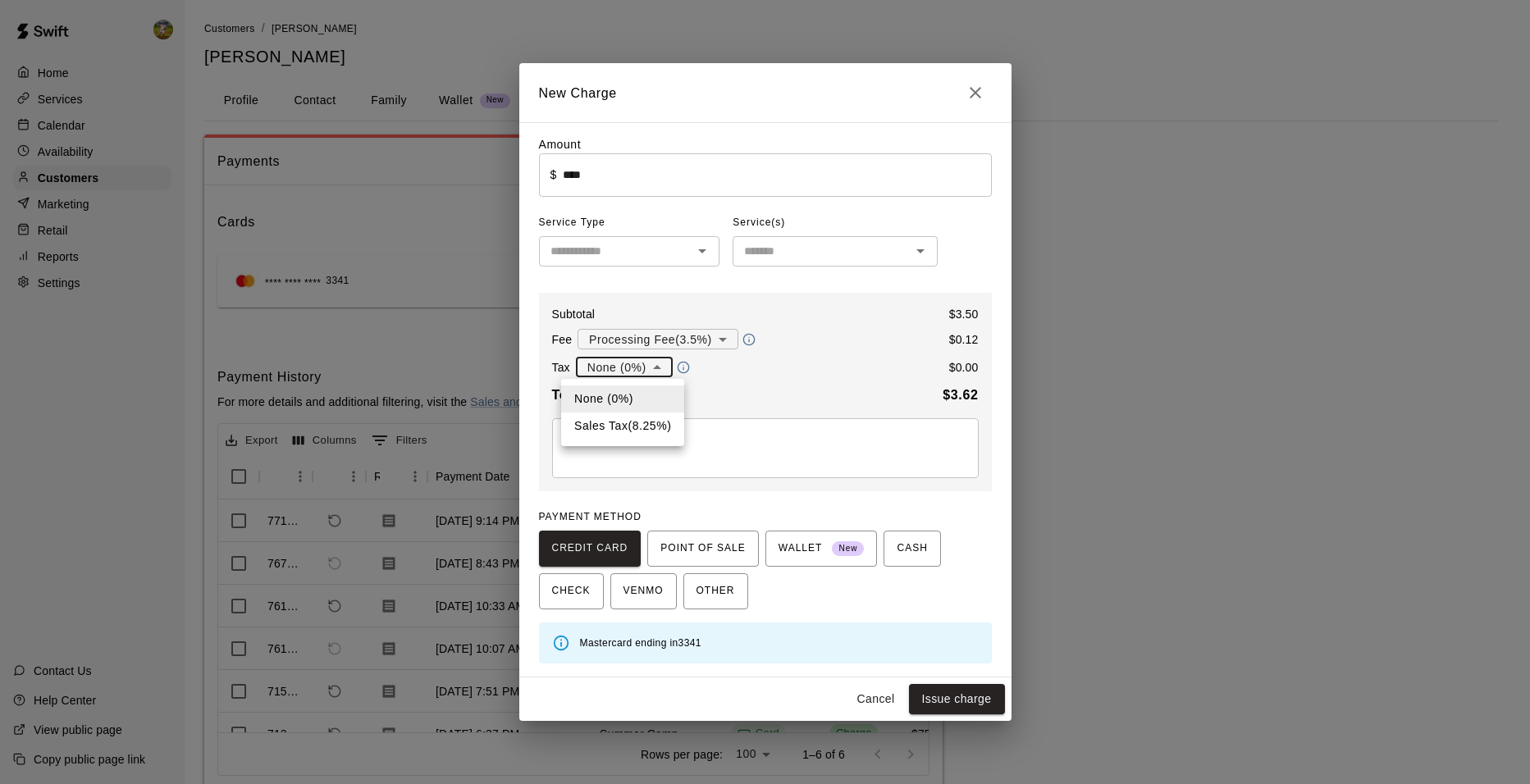
type input "**********"
click at [959, 706] on button "Issue charge" at bounding box center [957, 699] width 96 height 30
type input "*"
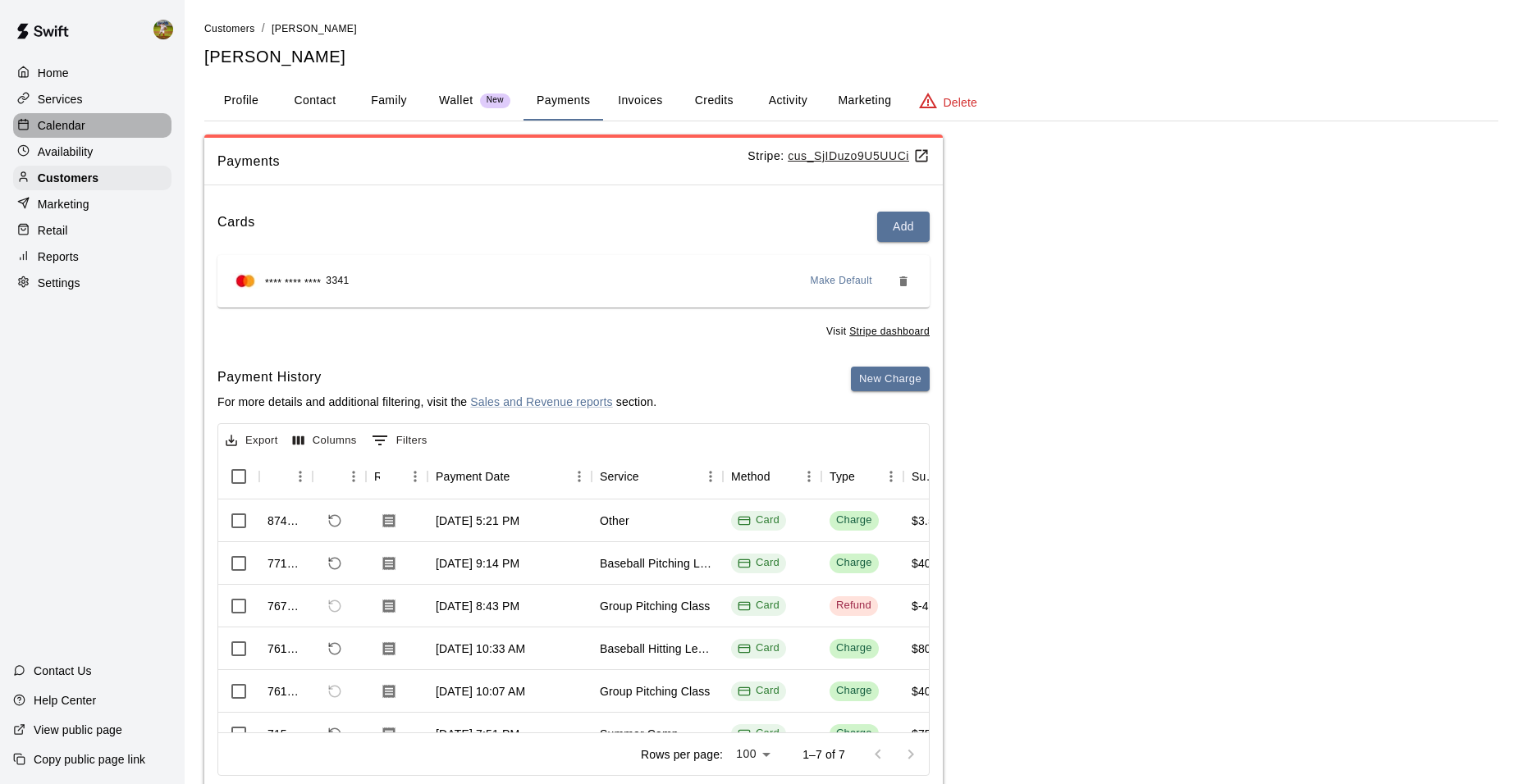
click at [54, 115] on div "Calendar" at bounding box center [92, 125] width 159 height 25
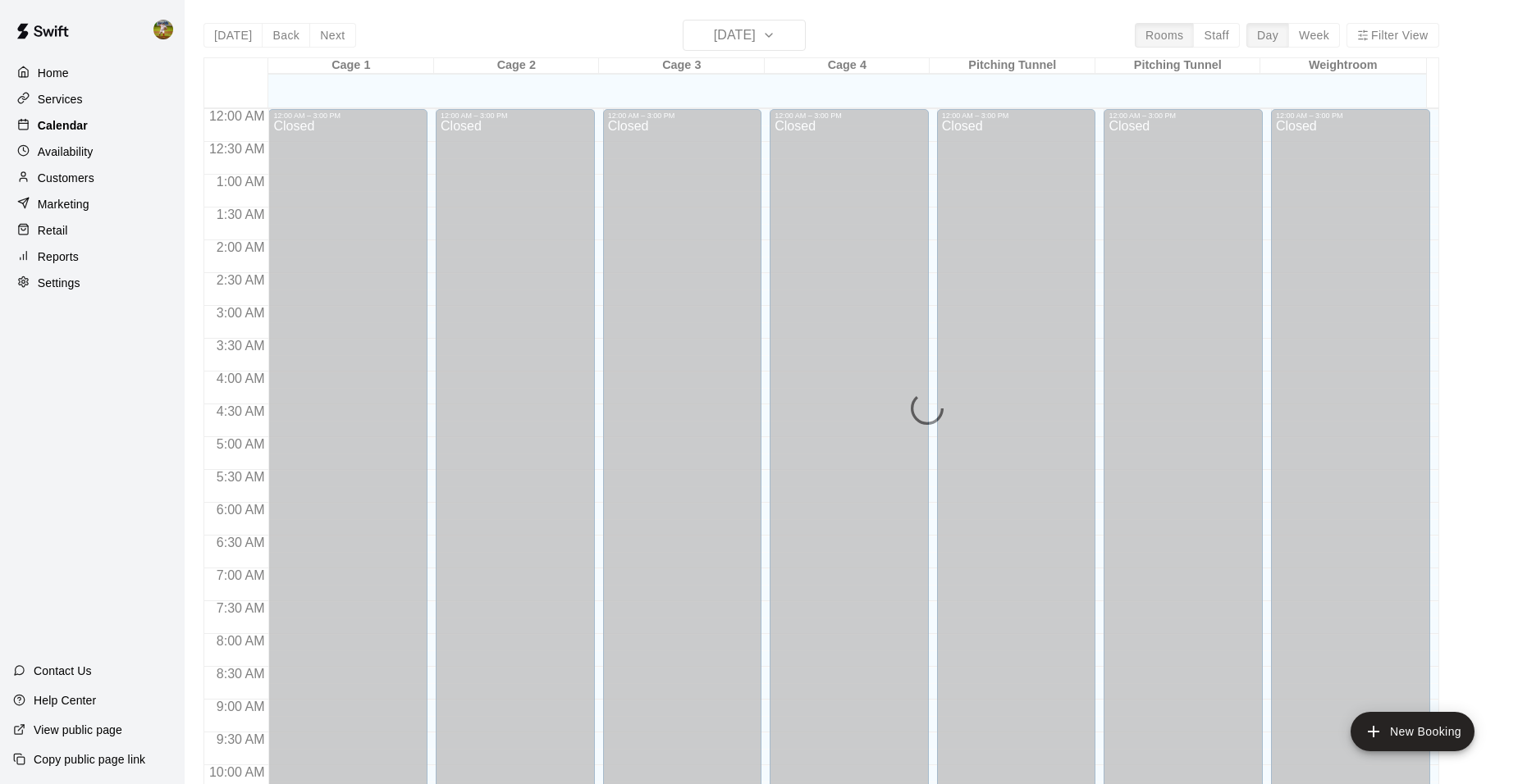
scroll to position [831, 0]
